Goal: Book appointment/travel/reservation

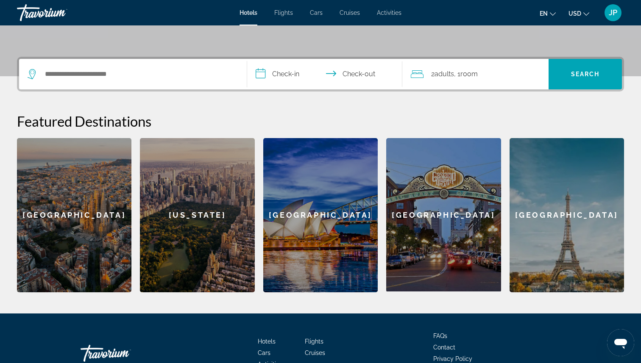
scroll to position [181, 0]
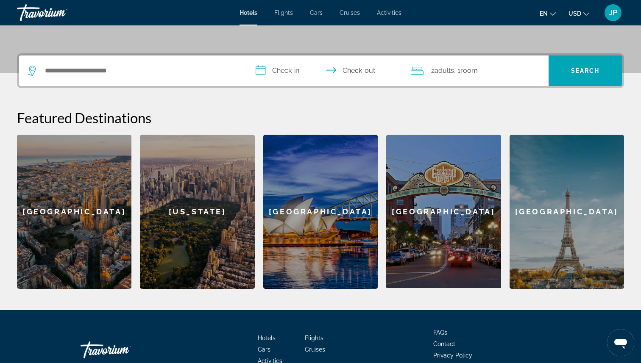
click at [189, 176] on div "[US_STATE]" at bounding box center [197, 212] width 114 height 154
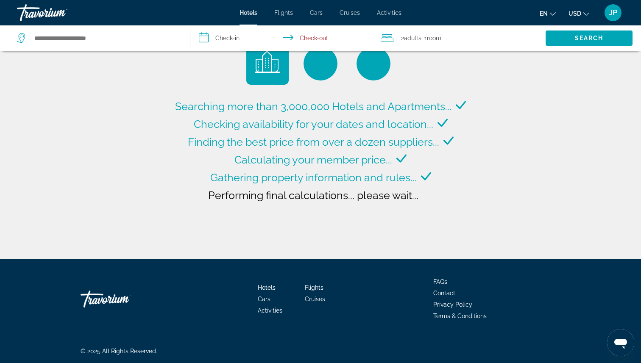
type input "**********"
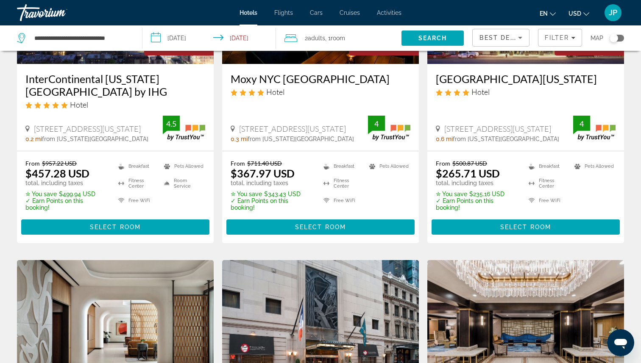
scroll to position [156, 0]
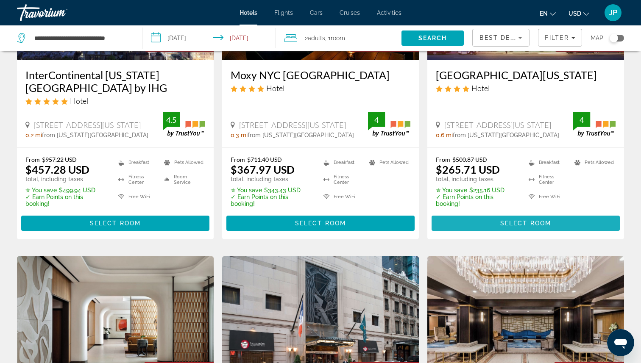
click at [459, 218] on span "Main content" at bounding box center [526, 223] width 188 height 20
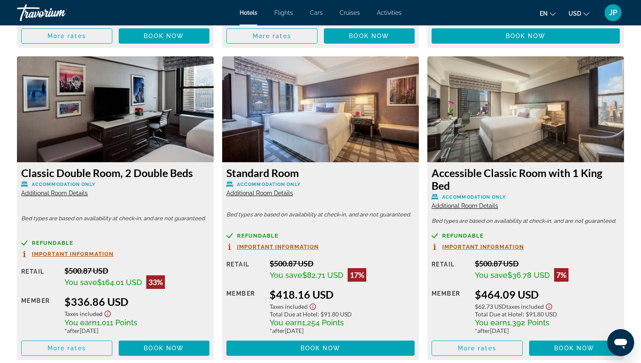
scroll to position [1422, 0]
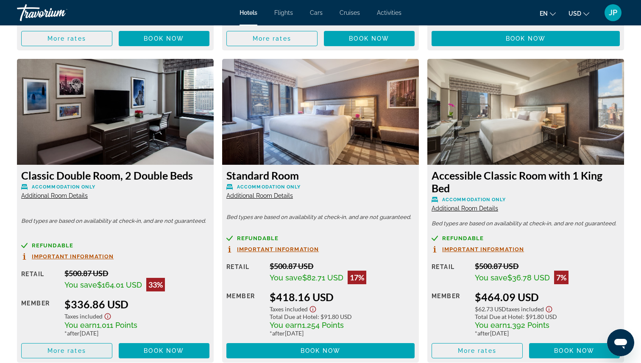
click at [98, 342] on span "Main content" at bounding box center [67, 351] width 90 height 20
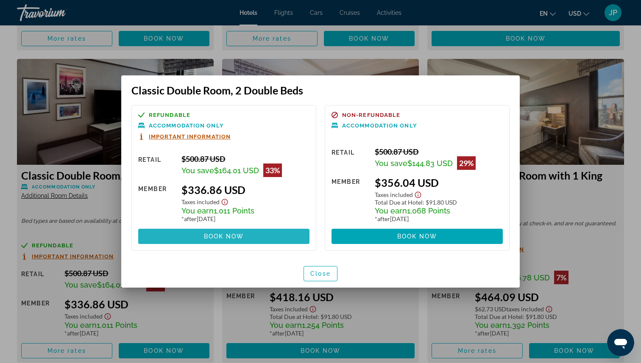
click at [212, 241] on span at bounding box center [223, 236] width 171 height 20
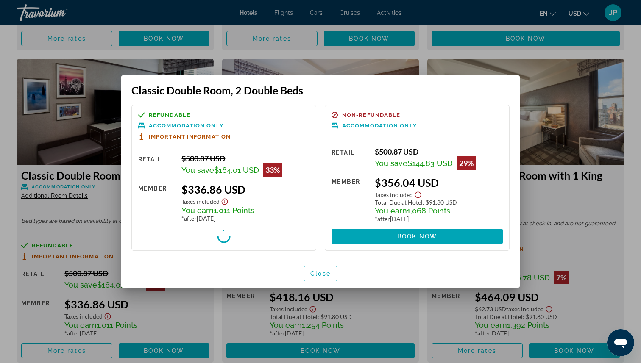
scroll to position [1422, 0]
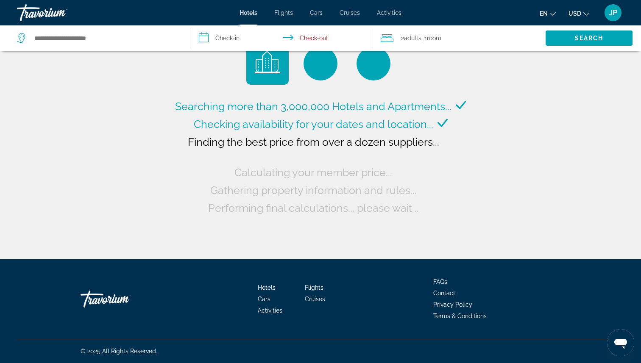
click at [391, 17] on div "Hotels Flights Cars Cruises Activities Hotels Flights Cars Cruises Activities e…" at bounding box center [320, 13] width 641 height 22
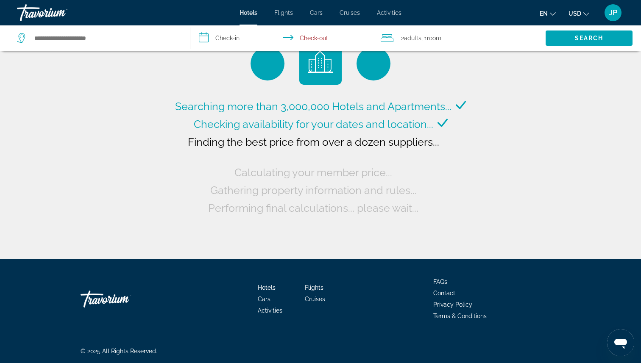
click at [390, 15] on span "Activities" at bounding box center [389, 12] width 25 height 7
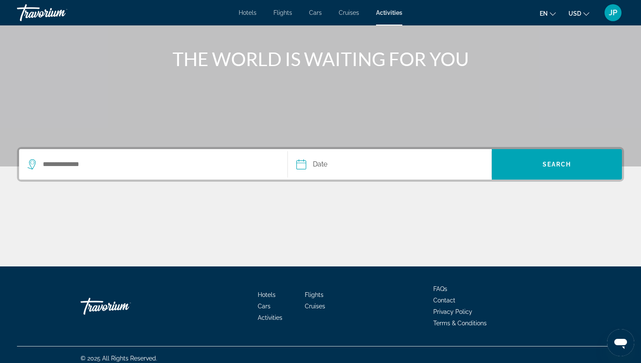
scroll to position [95, 0]
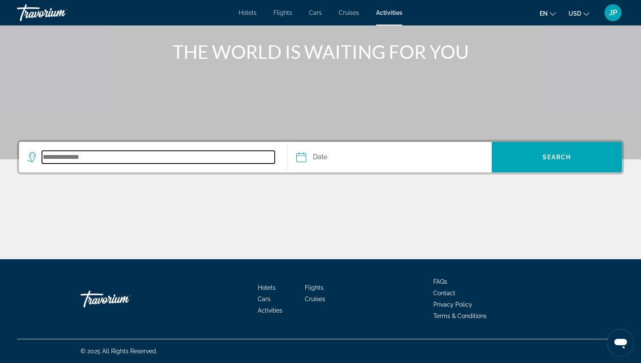
click at [185, 155] on input "Search destination" at bounding box center [158, 157] width 233 height 13
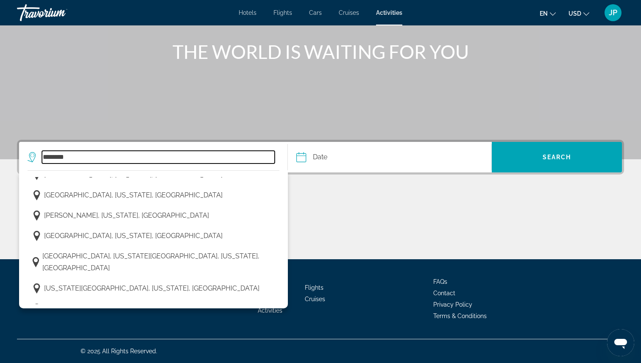
scroll to position [113, 0]
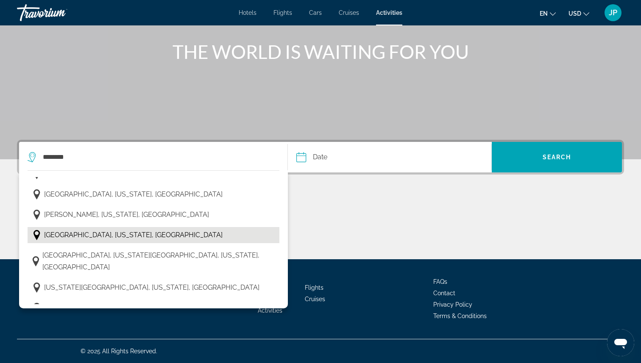
click at [134, 232] on button "[GEOGRAPHIC_DATA], [US_STATE], [GEOGRAPHIC_DATA]" at bounding box center [154, 235] width 252 height 16
type input "**********"
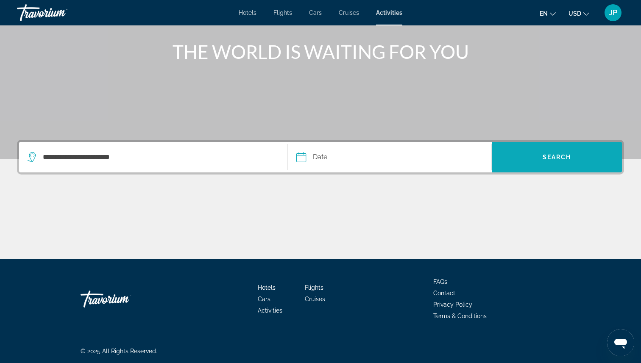
click at [575, 158] on span "Search" at bounding box center [557, 157] width 130 height 20
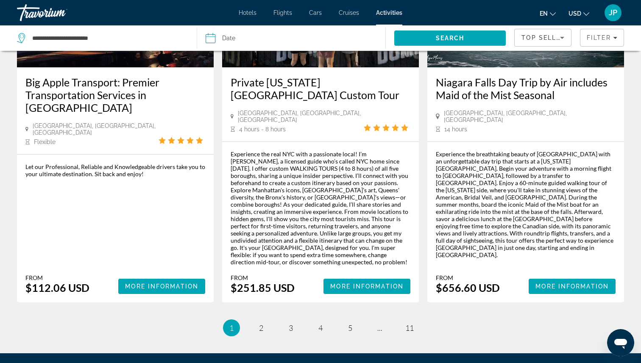
scroll to position [1254, 0]
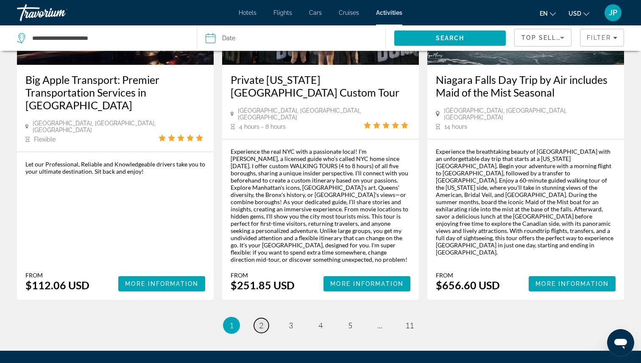
click at [262, 321] on span "2" at bounding box center [261, 325] width 4 height 9
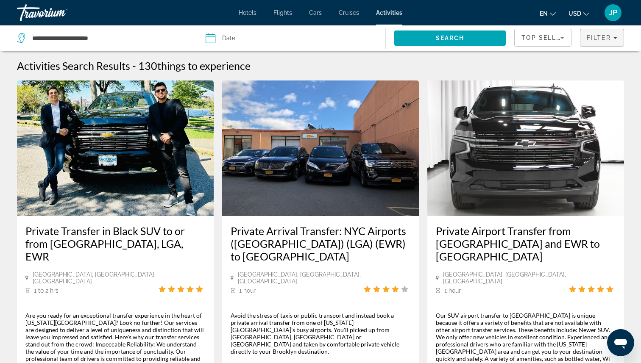
click at [601, 36] on span "Filter" at bounding box center [599, 37] width 24 height 7
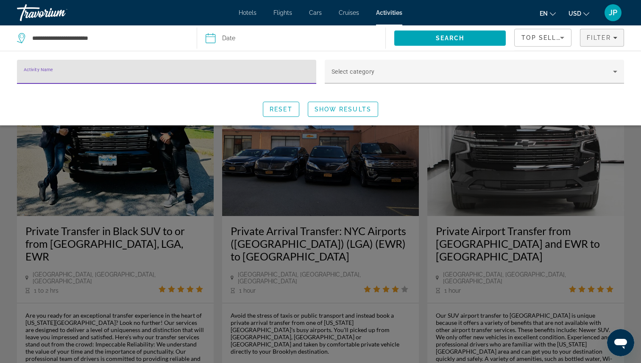
click at [43, 8] on div "Travorium" at bounding box center [59, 13] width 85 height 22
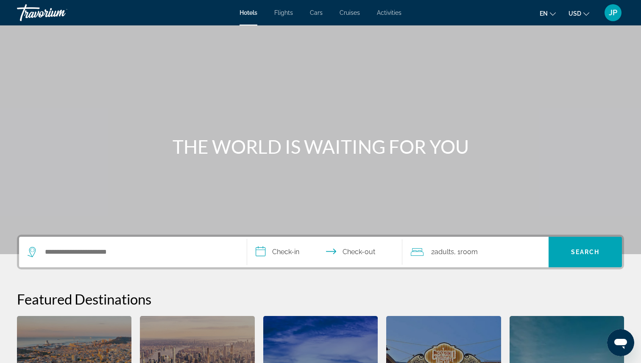
click at [386, 11] on span "Activities" at bounding box center [389, 12] width 25 height 7
